Goal: Task Accomplishment & Management: Manage account settings

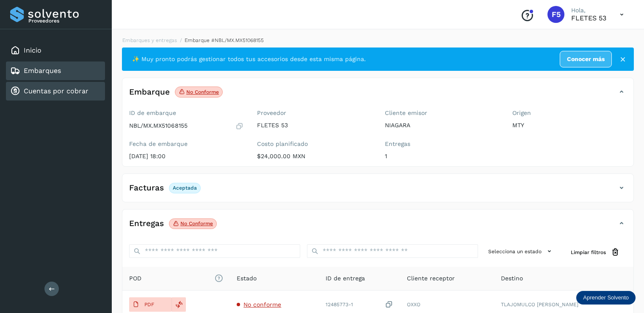
scroll to position [88, 0]
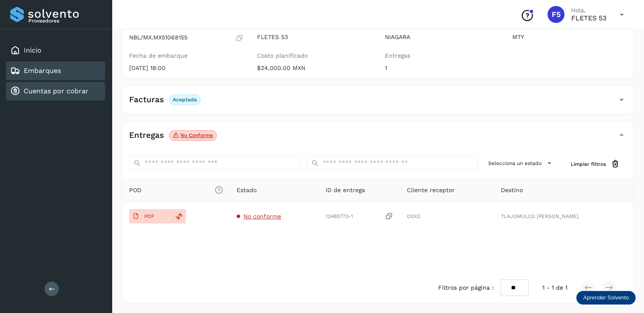
click at [79, 90] on link "Cuentas por cobrar" at bounding box center [56, 91] width 65 height 8
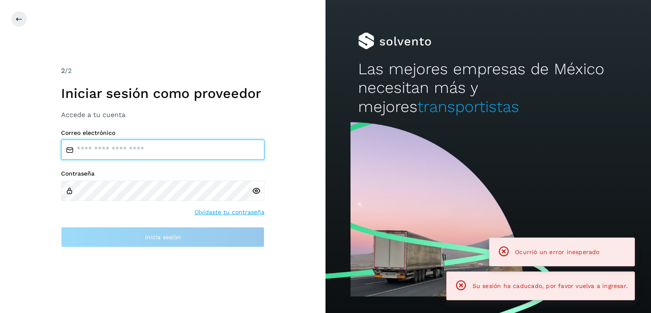
type input "**********"
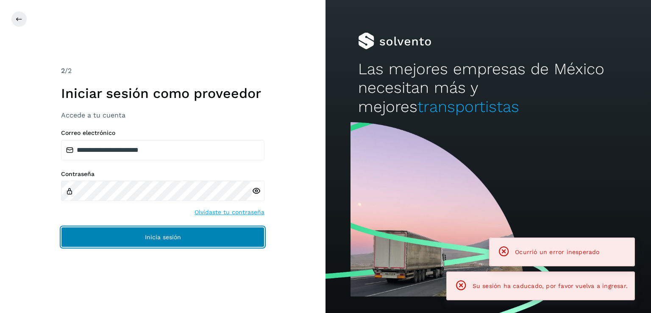
click at [132, 241] on button "Inicia sesión" at bounding box center [162, 237] width 203 height 20
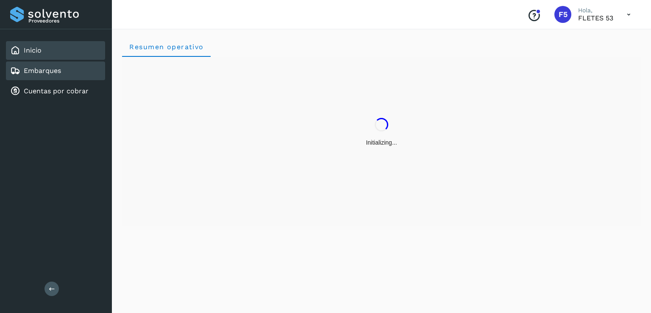
click at [72, 62] on div "Embarques" at bounding box center [55, 70] width 99 height 19
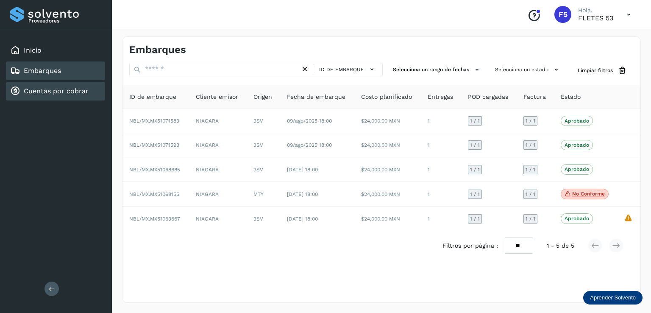
click at [83, 99] on div "Cuentas por cobrar" at bounding box center [55, 91] width 99 height 19
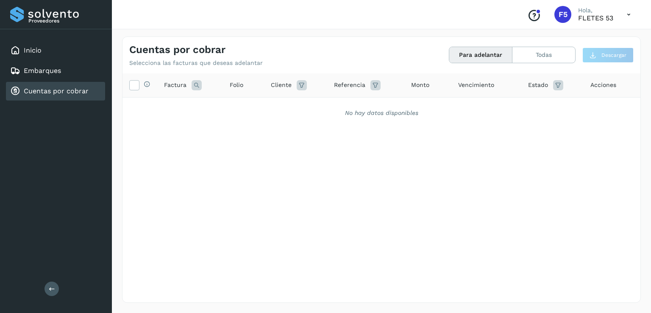
click at [361, 153] on div "Selecciona todas las facturas disponibles para adelanto Factura Folio Cliente R…" at bounding box center [381, 170] width 518 height 194
